Goal: Task Accomplishment & Management: Use online tool/utility

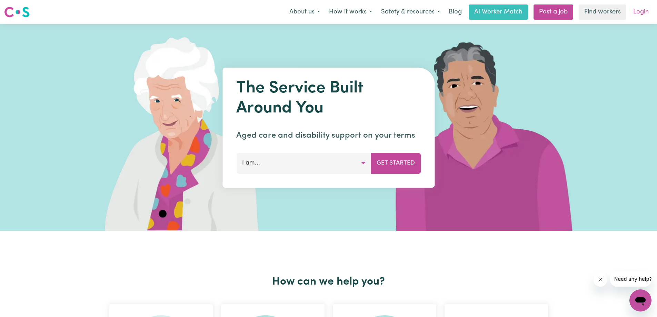
click at [637, 12] on link "Login" at bounding box center [641, 11] width 24 height 15
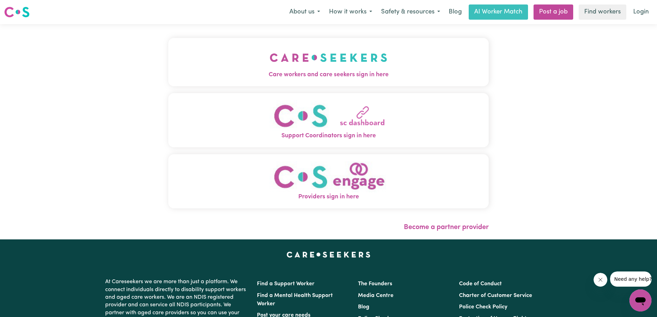
click at [305, 67] on img "Care workers and care seekers sign in here" at bounding box center [329, 58] width 118 height 26
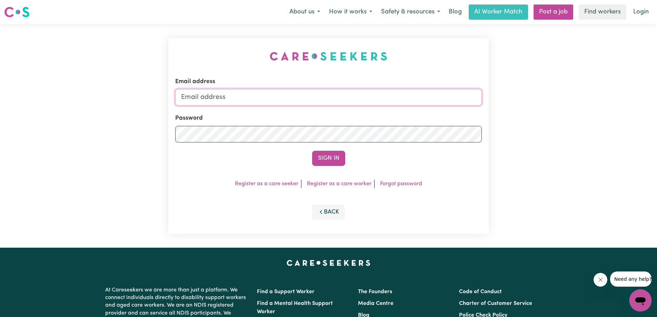
type input "djvine@spin.net.au"
click at [327, 160] on button "Sign In" at bounding box center [328, 158] width 33 height 15
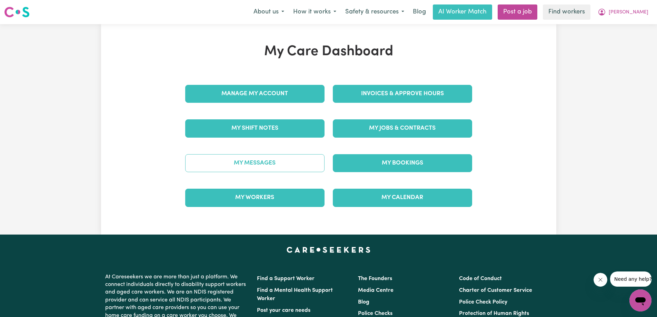
click at [255, 163] on link "My Messages" at bounding box center [254, 163] width 139 height 18
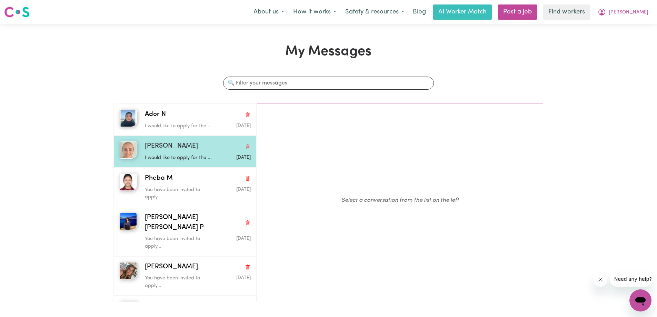
click at [198, 139] on div "Janice N I would like to apply for the ... Sep 29 2025" at bounding box center [185, 152] width 142 height 32
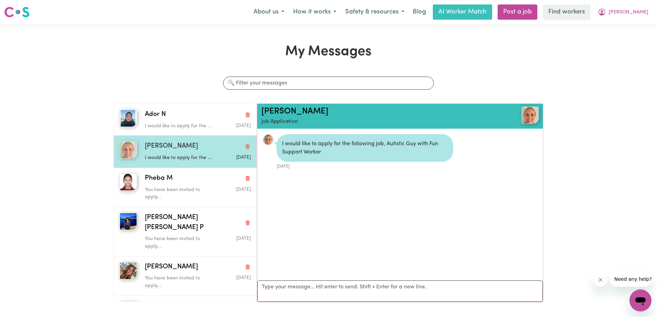
scroll to position [4, 0]
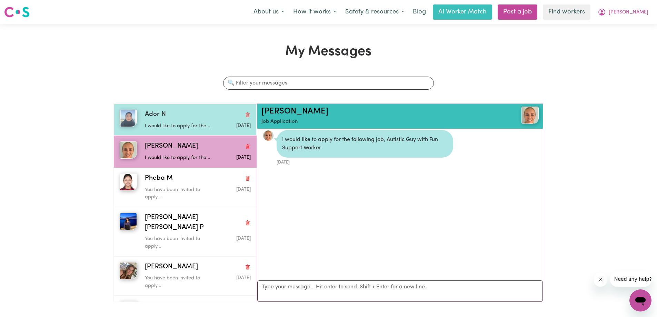
click at [186, 123] on p "I would like to apply for the ..." at bounding box center [180, 126] width 70 height 8
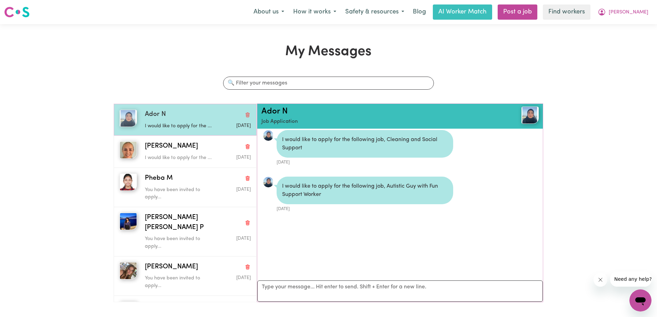
click at [202, 120] on div "I would like to apply for the ..." at bounding box center [180, 125] width 70 height 10
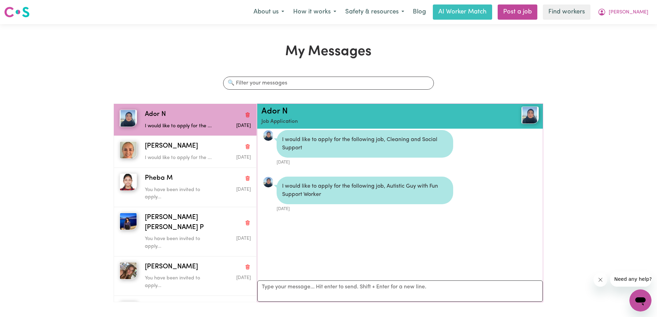
click at [525, 115] on img at bounding box center [530, 115] width 17 height 17
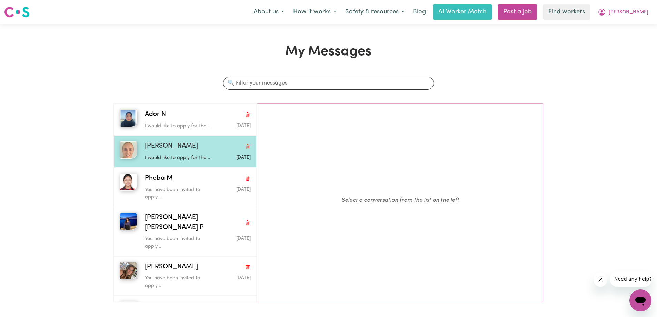
click at [183, 140] on div "Janice N I would like to apply for the ... Sep 29 2025" at bounding box center [185, 152] width 142 height 32
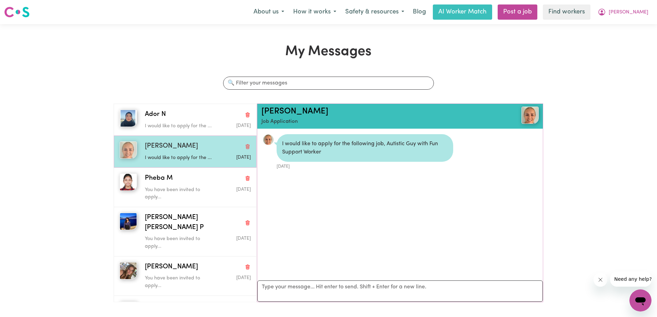
scroll to position [4, 0]
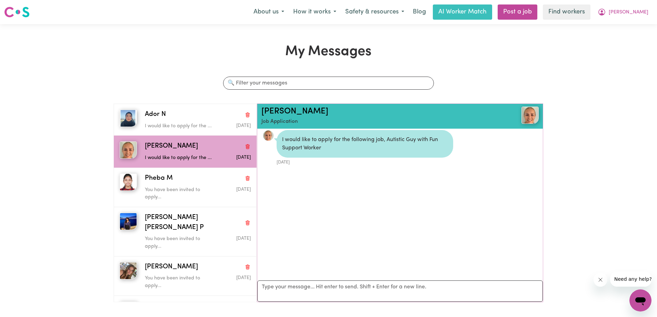
click at [524, 115] on img at bounding box center [530, 115] width 17 height 17
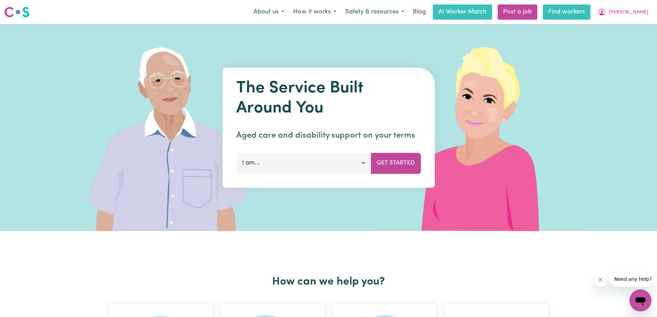
click at [582, 14] on link "Find workers" at bounding box center [567, 11] width 48 height 15
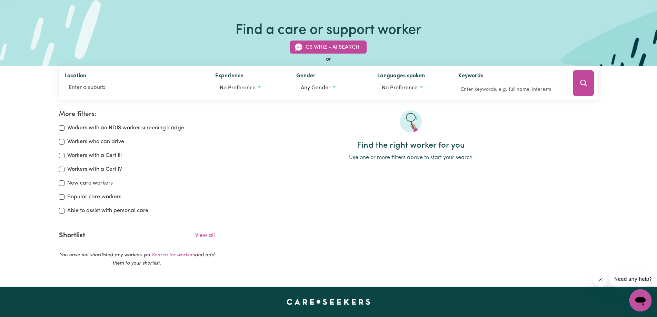
scroll to position [104, 0]
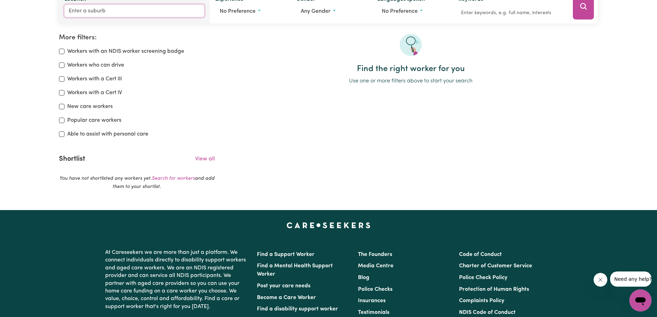
click at [117, 12] on input "Location" at bounding box center [135, 11] width 140 height 12
type input "[GEOGRAPHIC_DATA]"
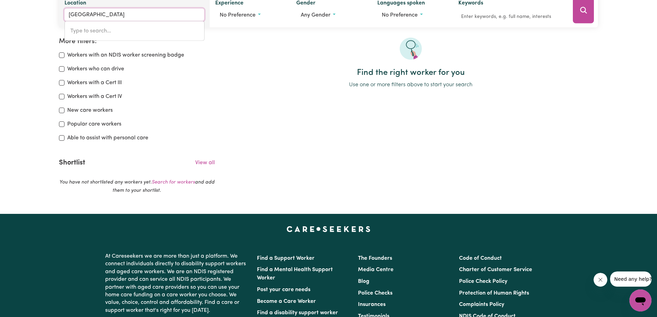
type input "[GEOGRAPHIC_DATA], [GEOGRAPHIC_DATA], 2604"
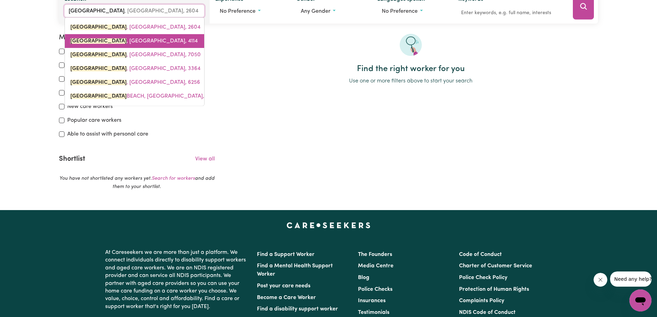
click at [97, 41] on mark "[GEOGRAPHIC_DATA]" at bounding box center [98, 41] width 56 height 6
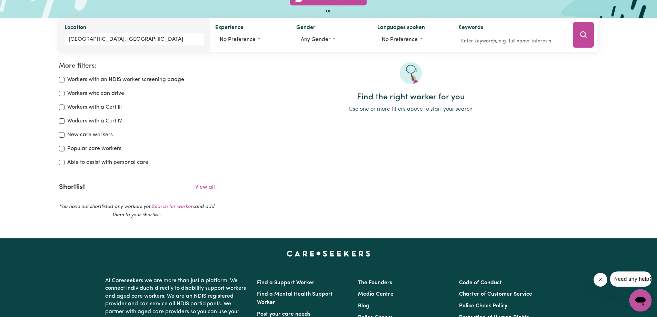
scroll to position [35, 0]
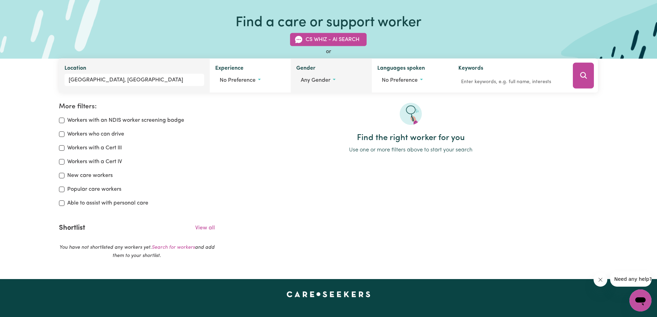
click at [331, 83] on button "Any gender" at bounding box center [331, 80] width 70 height 13
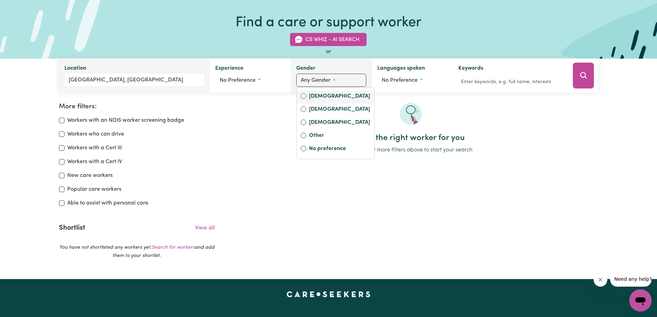
click at [323, 97] on label "[DEMOGRAPHIC_DATA]" at bounding box center [339, 97] width 61 height 10
click at [306, 97] on input "[DEMOGRAPHIC_DATA]" at bounding box center [304, 97] width 6 height 6
radio input "true"
click at [588, 80] on button "Search" at bounding box center [583, 76] width 21 height 26
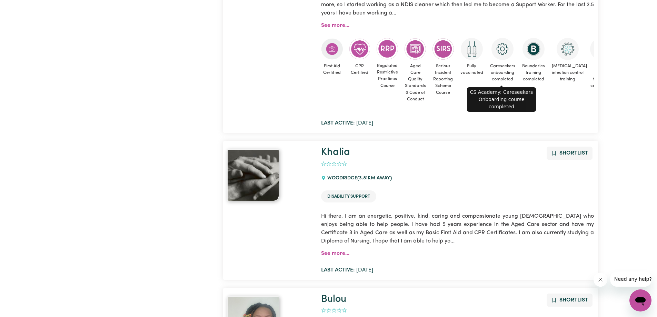
scroll to position [1012, 0]
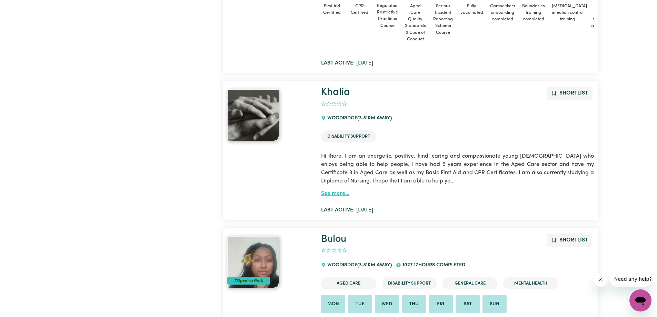
click at [334, 192] on link "See more..." at bounding box center [335, 194] width 28 height 6
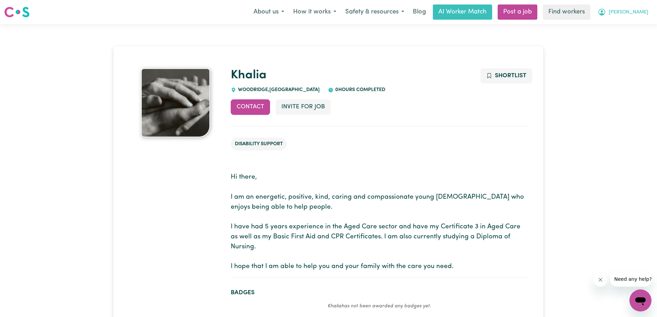
click at [642, 11] on span "[PERSON_NAME]" at bounding box center [629, 13] width 40 height 8
click at [580, 13] on link "Find workers" at bounding box center [567, 11] width 48 height 15
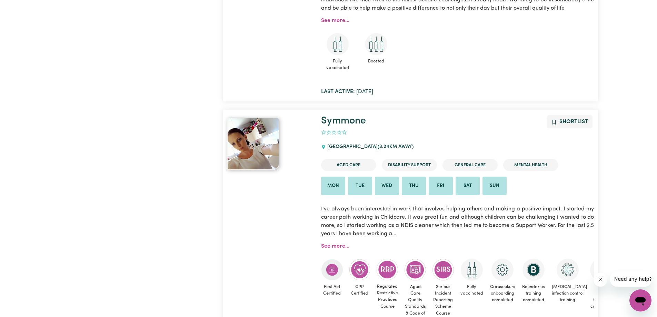
scroll to position [828, 0]
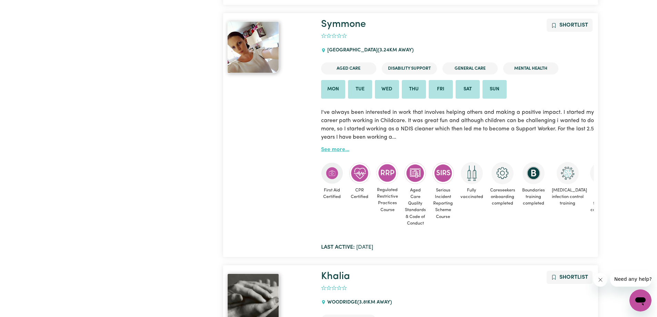
click at [338, 147] on link "See more..." at bounding box center [335, 150] width 28 height 6
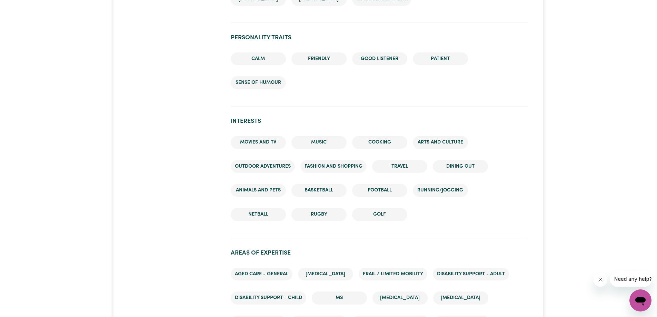
scroll to position [828, 0]
